Goal: Register for event/course

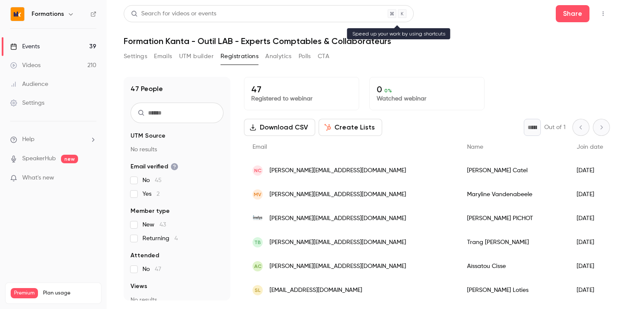
scroll to position [987, 0]
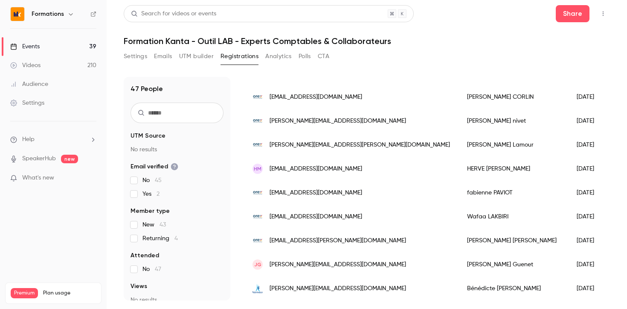
click at [39, 43] on div "Events" at bounding box center [24, 46] width 29 height 9
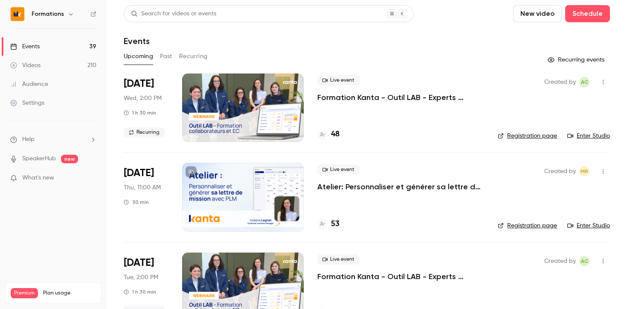
click at [360, 185] on p "Atelier: Personnaliser et générer sa lettre de mission avec PLM" at bounding box center [401, 186] width 167 height 10
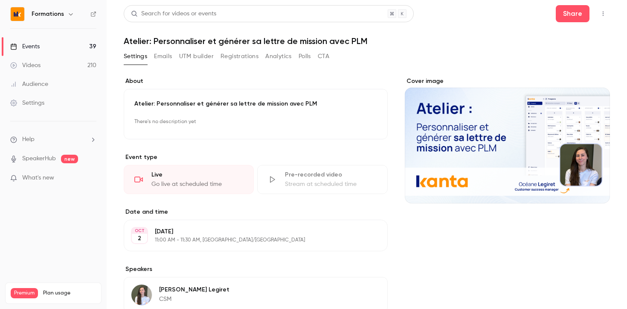
click at [43, 45] on link "Events 39" at bounding box center [53, 46] width 107 height 19
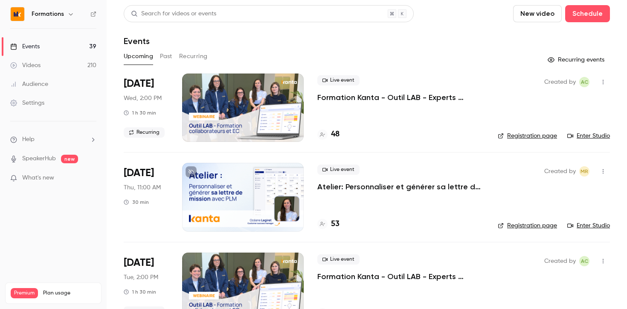
click at [592, 227] on link "Enter Studio" at bounding box center [589, 225] width 43 height 9
